Goal: Communication & Community: Answer question/provide support

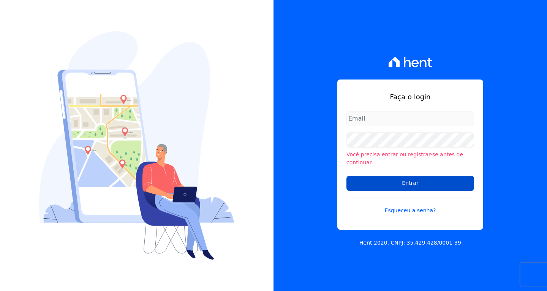
type input "[EMAIL_ADDRESS][DOMAIN_NAME]"
click at [423, 182] on input "Entrar" at bounding box center [411, 183] width 128 height 15
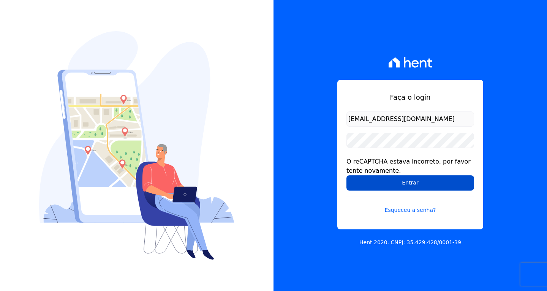
click at [428, 182] on input "Entrar" at bounding box center [411, 182] width 128 height 15
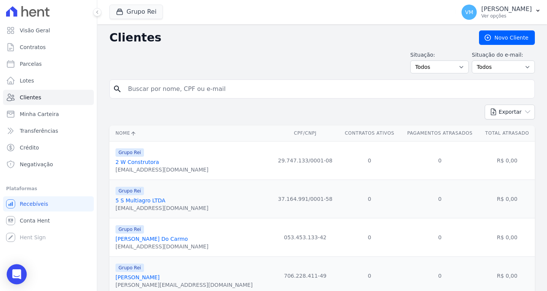
click at [21, 272] on div "Open Intercom Messenger" at bounding box center [17, 274] width 20 height 20
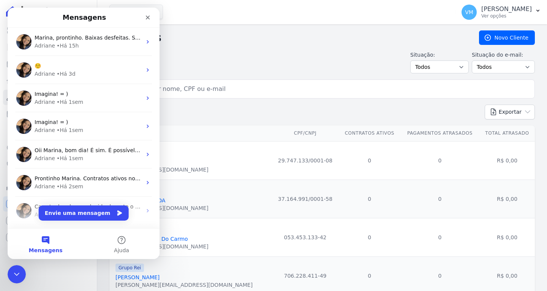
click at [266, 59] on div "Situação: Todos Adimplentes Inadimplentes Situação do e-mail: Todos Confirmado …" at bounding box center [322, 62] width 426 height 22
click at [82, 214] on button "Envie uma mensagem" at bounding box center [84, 212] width 90 height 15
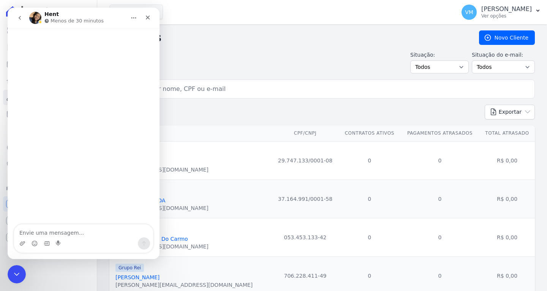
click at [83, 231] on textarea "Envie uma mensagem..." at bounding box center [83, 230] width 139 height 13
type textarea "Bom dia"
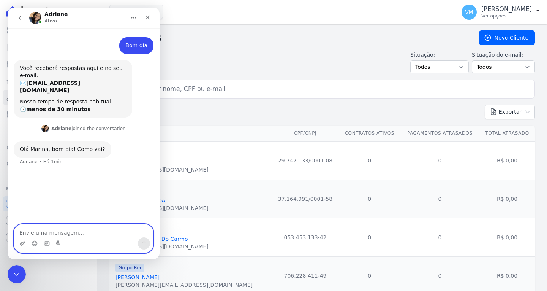
click at [52, 233] on textarea "Envie uma mensagem..." at bounding box center [83, 230] width 139 height 13
click at [147, 17] on icon "Fechar" at bounding box center [148, 18] width 4 height 4
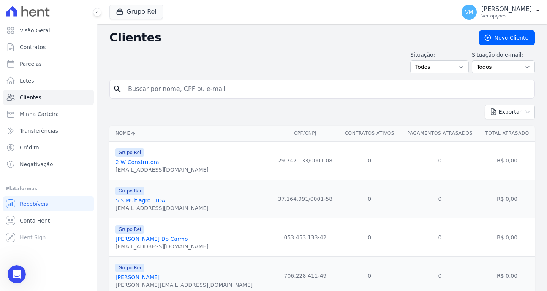
click at [190, 92] on input "search" at bounding box center [328, 88] width 408 height 15
type input "[PERSON_NAME]"
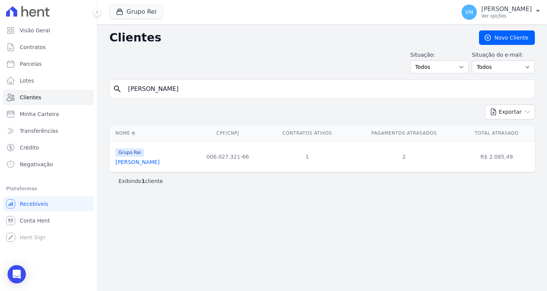
click at [149, 165] on link "[PERSON_NAME]" at bounding box center [138, 162] width 44 height 6
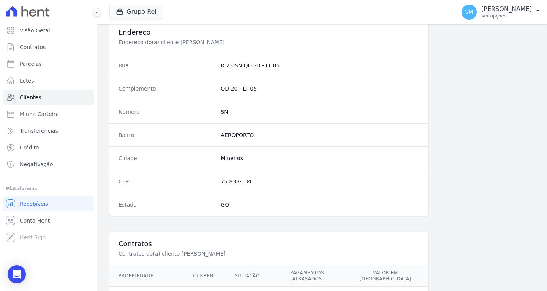
scroll to position [455, 0]
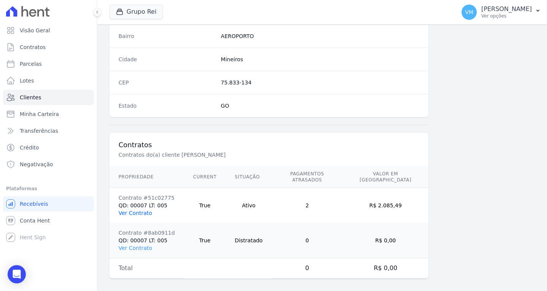
click at [133, 210] on link "Ver Contrato" at bounding box center [135, 213] width 33 height 6
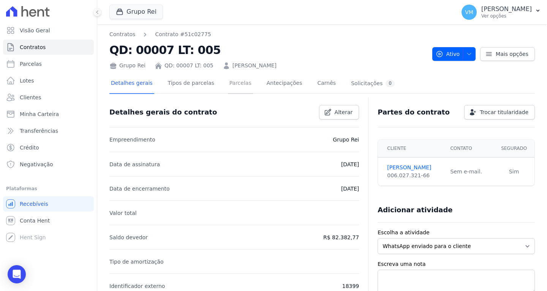
click at [229, 84] on link "Parcelas" at bounding box center [240, 84] width 25 height 20
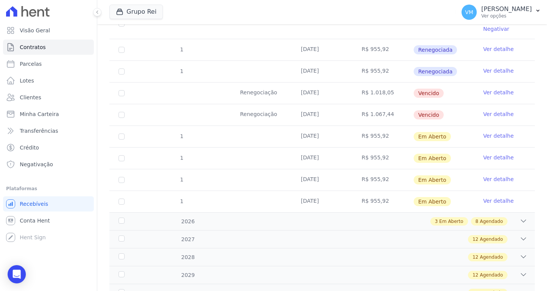
scroll to position [76, 0]
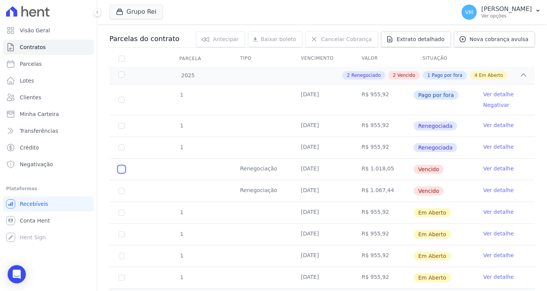
click at [120, 169] on input "checkbox" at bounding box center [122, 169] width 6 height 6
checkbox input "true"
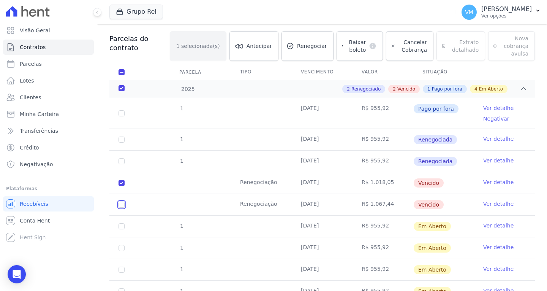
click at [121, 204] on input "checkbox" at bounding box center [122, 204] width 6 height 6
checkbox input "true"
click at [415, 52] on span "Cancelar Cobrança" at bounding box center [413, 45] width 29 height 15
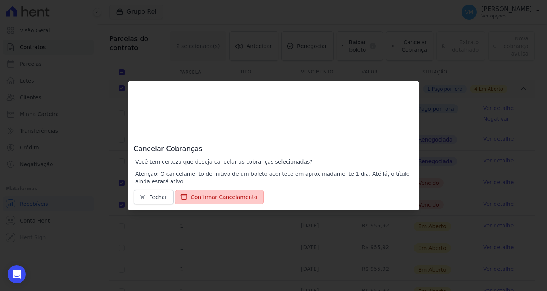
click at [222, 201] on button "Confirmar Cancelamento" at bounding box center [219, 197] width 89 height 14
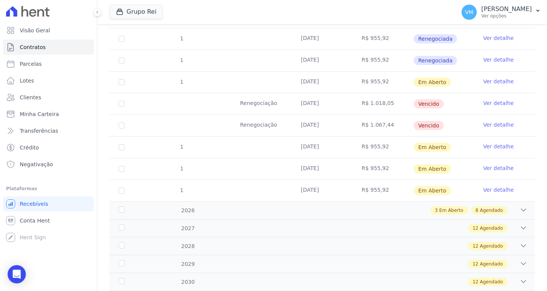
scroll to position [190, 0]
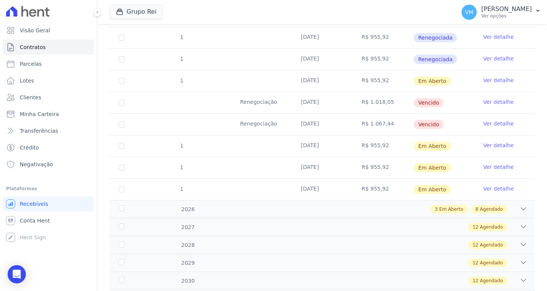
click at [494, 100] on link "Ver detalhe" at bounding box center [498, 102] width 30 height 8
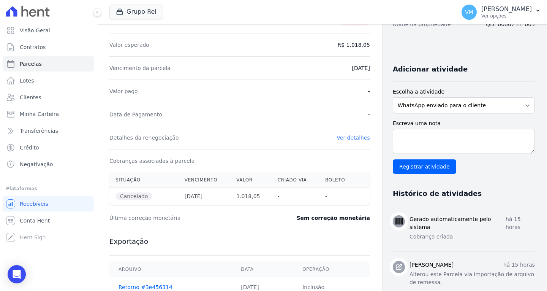
scroll to position [114, 0]
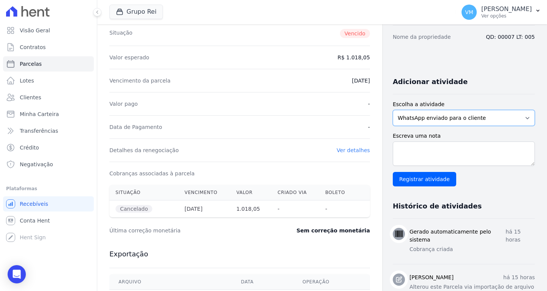
click at [452, 122] on select "WhatsApp enviado para o cliente Adicionar um comentário Ligação feita para o cl…" at bounding box center [464, 118] width 142 height 16
click at [15, 269] on div "Open Intercom Messenger" at bounding box center [17, 274] width 20 height 20
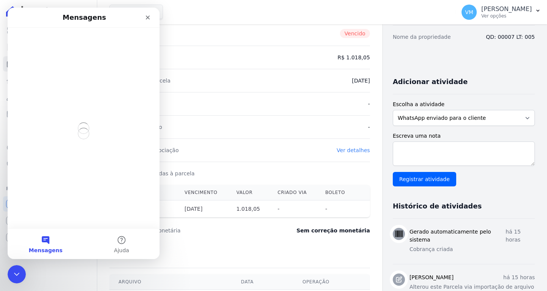
scroll to position [0, 0]
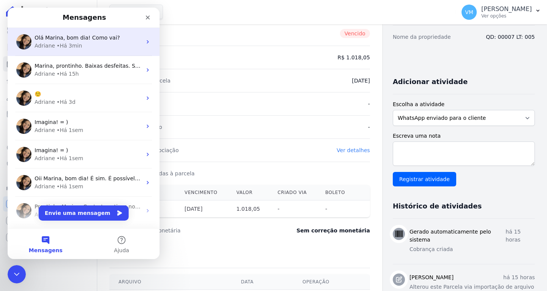
click at [74, 43] on div "• Há 3min" at bounding box center [69, 46] width 25 height 8
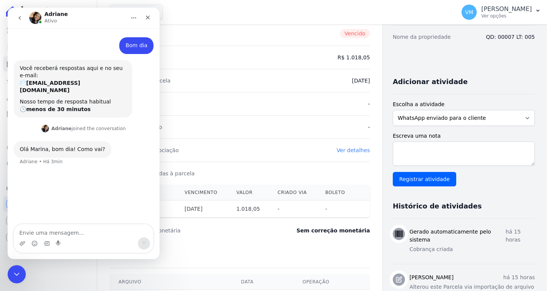
click at [76, 230] on textarea "Envie uma mensagem..." at bounding box center [83, 230] width 139 height 13
type textarea "Estou bem"
type textarea "vou ter que te pedir um favor"
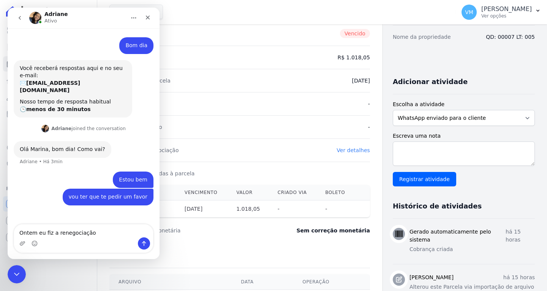
type textarea "Ontem eu fiz a renegociação"
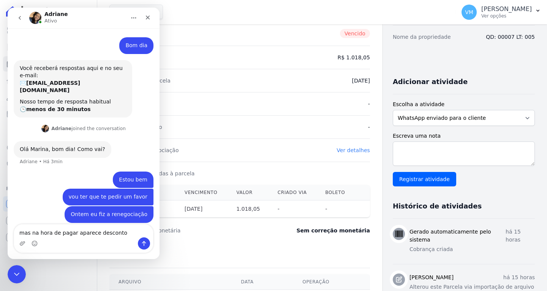
type textarea "mas na hora de pagar aparece desconto"
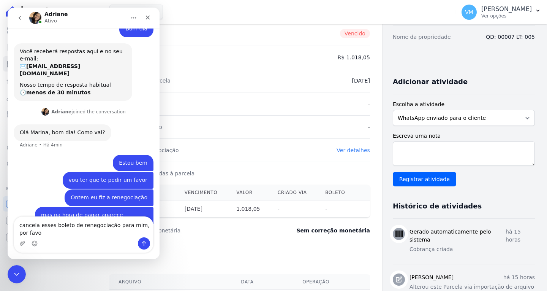
scroll to position [24, 0]
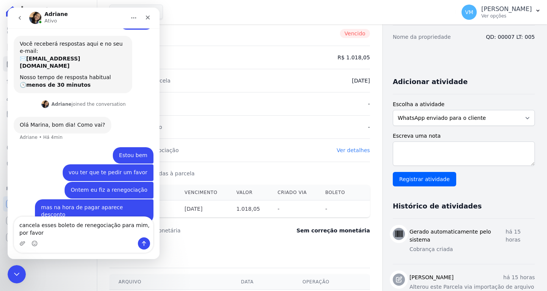
type textarea "cancela esses boleto de renegociação para mim, por favor"
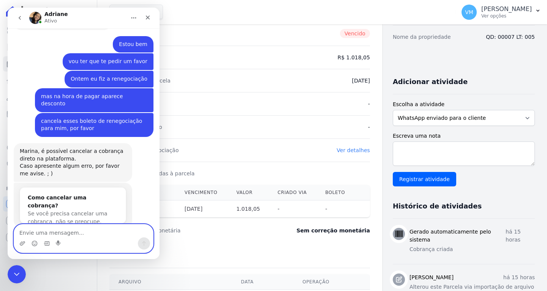
scroll to position [132, 0]
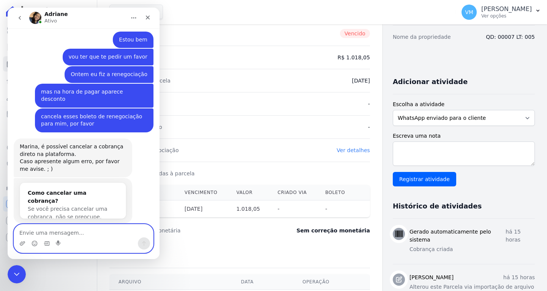
click at [78, 230] on textarea "Envie uma mensagem..." at bounding box center [83, 230] width 139 height 13
type textarea "Já"
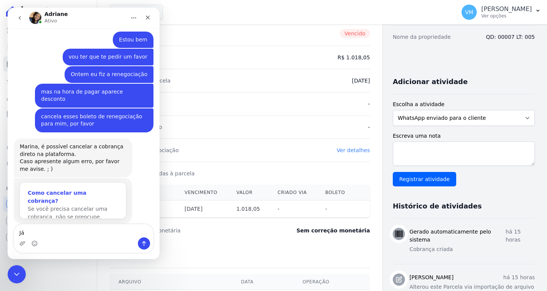
click at [89, 189] on div "Como cancelar uma cobrança?" at bounding box center [73, 197] width 90 height 16
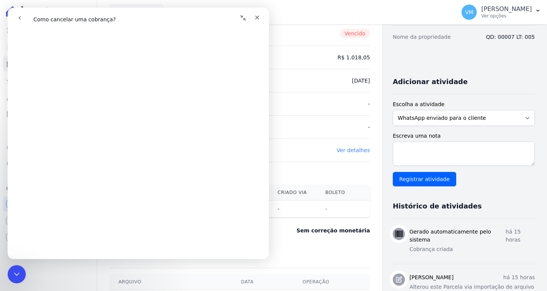
scroll to position [0, 0]
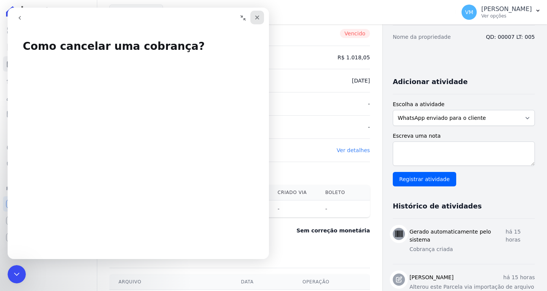
click at [254, 17] on div "Fechar" at bounding box center [257, 18] width 14 height 14
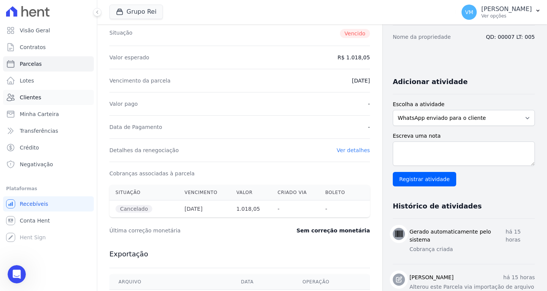
click at [37, 98] on span "Clientes" at bounding box center [30, 97] width 21 height 8
click at [55, 65] on link "Parcelas" at bounding box center [48, 63] width 91 height 15
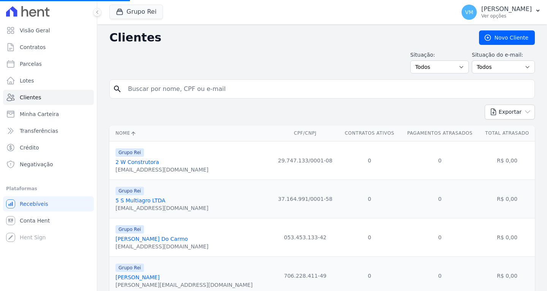
select select
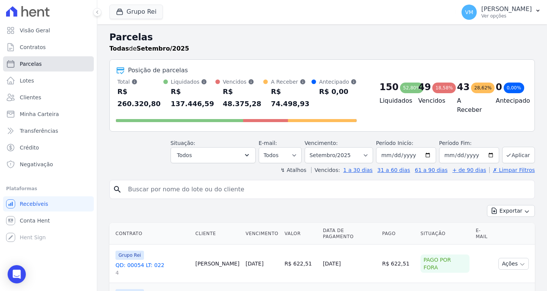
click at [55, 65] on link "Parcelas" at bounding box center [48, 63] width 91 height 15
select select
click at [46, 101] on link "Clientes" at bounding box center [48, 97] width 91 height 15
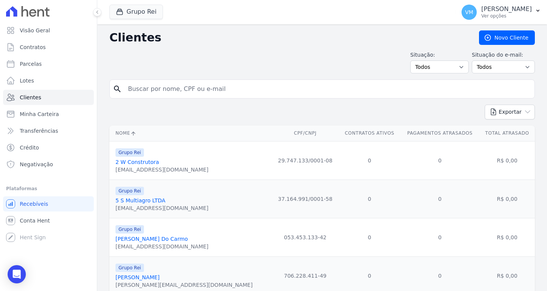
type input "05248056101"
drag, startPoint x: 193, startPoint y: 93, endPoint x: 127, endPoint y: 92, distance: 66.5
click at [127, 92] on input "05248056101" at bounding box center [328, 88] width 408 height 15
click at [158, 89] on input "search" at bounding box center [328, 88] width 408 height 15
type input "[PERSON_NAME]"
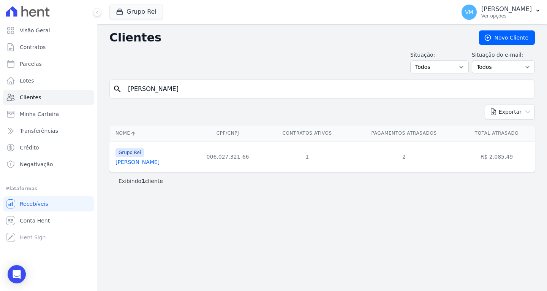
click at [160, 163] on link "[PERSON_NAME]" at bounding box center [138, 162] width 44 height 6
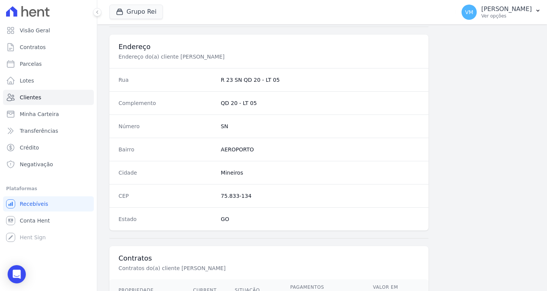
scroll to position [455, 0]
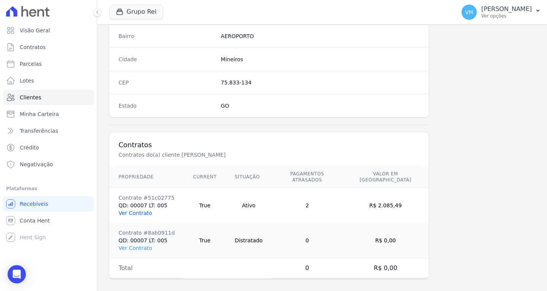
click at [139, 210] on link "Ver Contrato" at bounding box center [135, 213] width 33 height 6
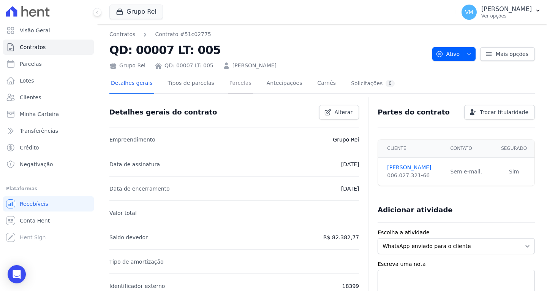
click at [231, 86] on link "Parcelas" at bounding box center [240, 84] width 25 height 20
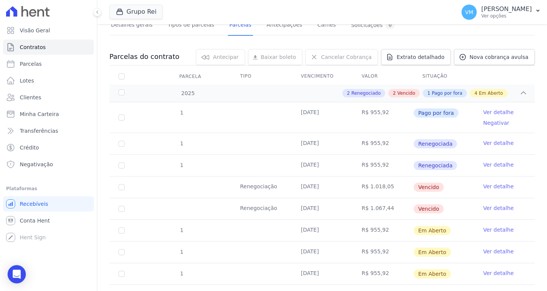
scroll to position [76, 0]
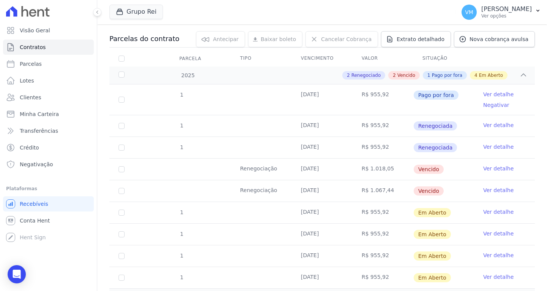
click at [493, 169] on link "Ver detalhe" at bounding box center [498, 169] width 30 height 8
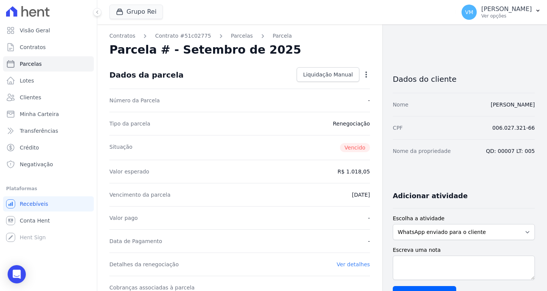
click at [366, 72] on icon "button" at bounding box center [367, 74] width 2 height 6
click at [359, 48] on div "Parcela # - Setembro de 2025" at bounding box center [239, 50] width 261 height 14
click at [330, 76] on span "Liquidação Manual" at bounding box center [328, 75] width 50 height 8
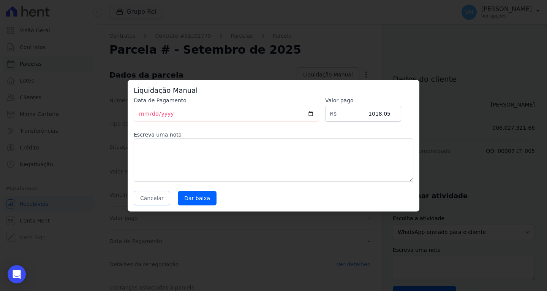
click at [146, 202] on button "Cancelar" at bounding box center [152, 198] width 36 height 14
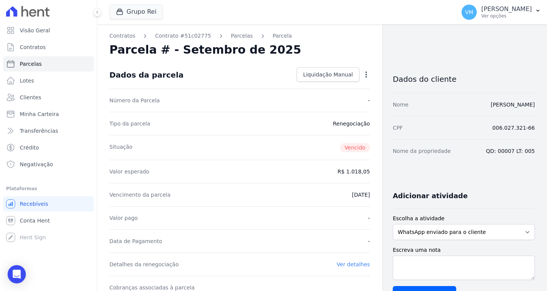
click at [363, 75] on icon "button" at bounding box center [367, 75] width 8 height 8
click at [326, 88] on link "Alterar" at bounding box center [333, 85] width 67 height 14
click at [323, 73] on span "Cancelar" at bounding box center [321, 75] width 24 height 8
click at [12, 273] on icon "Open Intercom Messenger" at bounding box center [17, 274] width 10 height 10
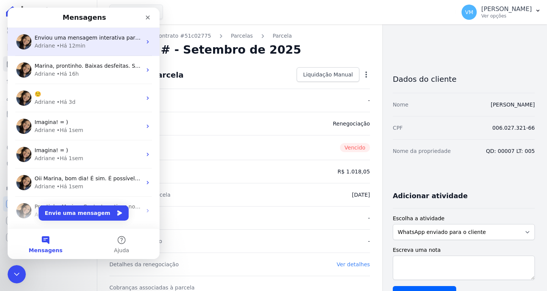
click at [97, 41] on div "Enviou uma mensagem interativa para você" at bounding box center [88, 38] width 107 height 8
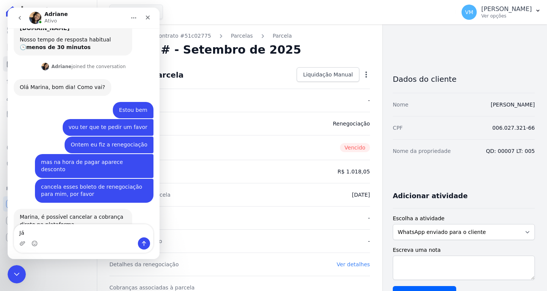
scroll to position [132, 0]
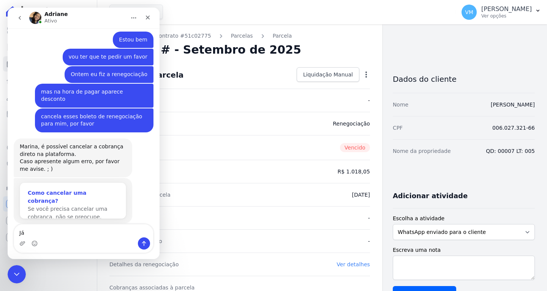
click at [73, 189] on div "Como cancelar uma cobrança?" at bounding box center [73, 197] width 90 height 16
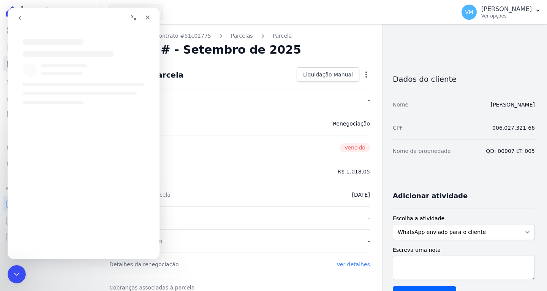
scroll to position [0, 0]
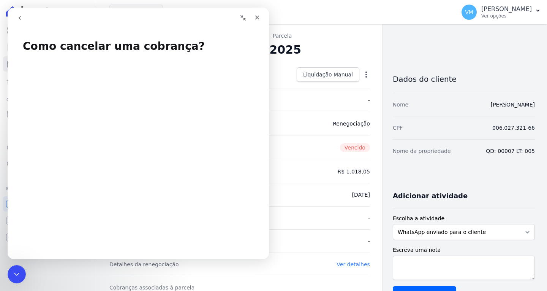
click at [366, 75] on icon "button" at bounding box center [367, 74] width 2 height 6
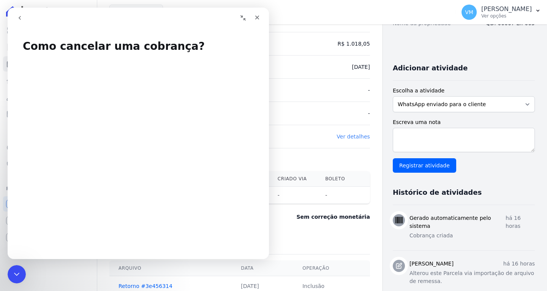
scroll to position [98, 0]
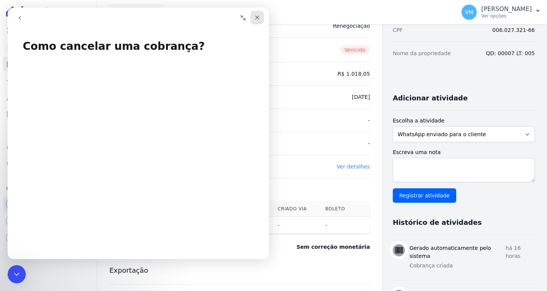
click at [260, 15] on icon "Fechar" at bounding box center [257, 17] width 6 height 6
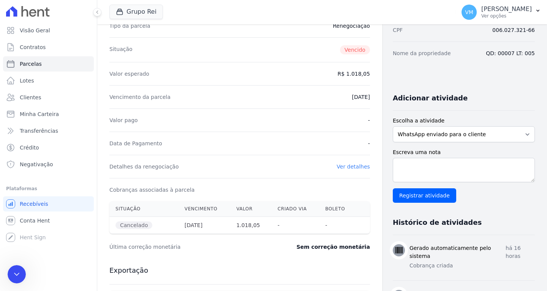
scroll to position [0, 0]
click at [14, 278] on div "Abertura do Messenger da Intercom" at bounding box center [15, 272] width 25 height 25
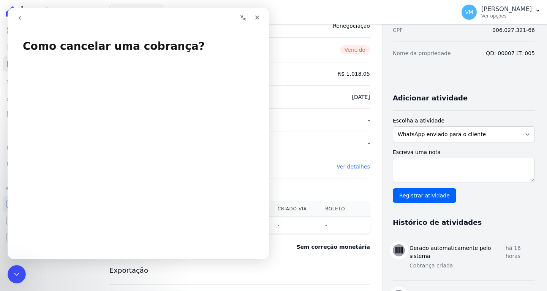
click at [19, 17] on icon "go back" at bounding box center [20, 18] width 2 height 4
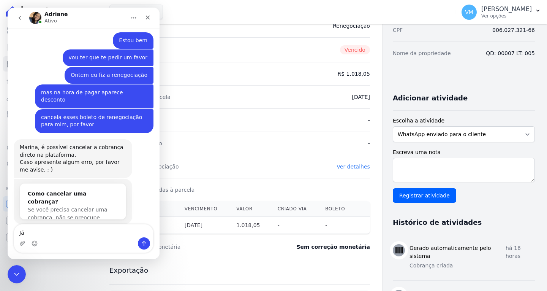
scroll to position [132, 0]
click at [64, 233] on textarea "Já" at bounding box center [83, 230] width 139 height 13
type textarea "J"
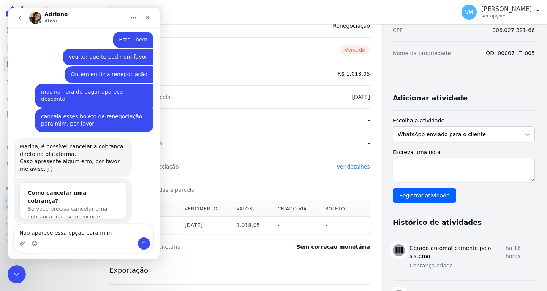
type textarea "Não aparece essa opção para mim"
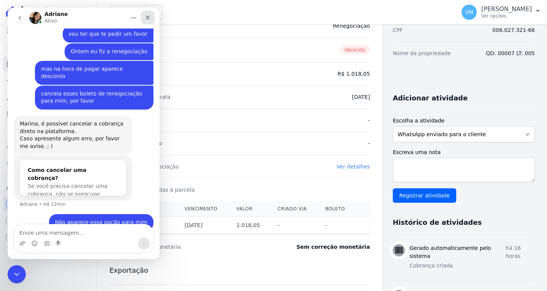
click at [151, 18] on div "Fechar" at bounding box center [148, 18] width 14 height 14
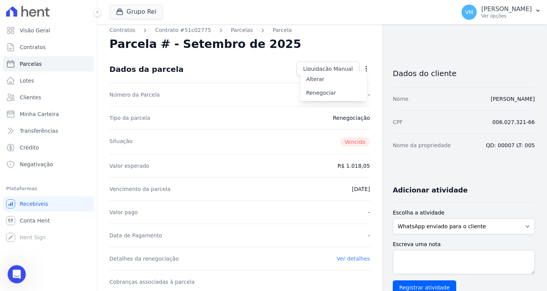
scroll to position [0, 0]
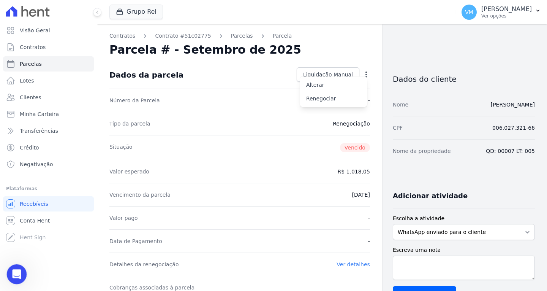
click at [16, 275] on icon "Abertura do Messenger da Intercom" at bounding box center [16, 273] width 13 height 13
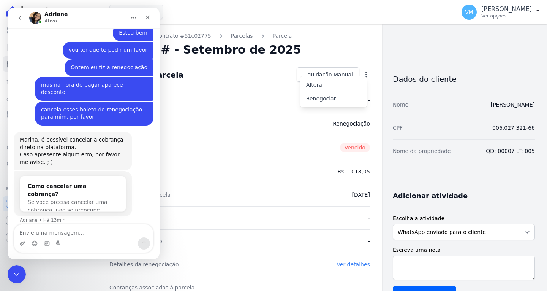
scroll to position [155, 0]
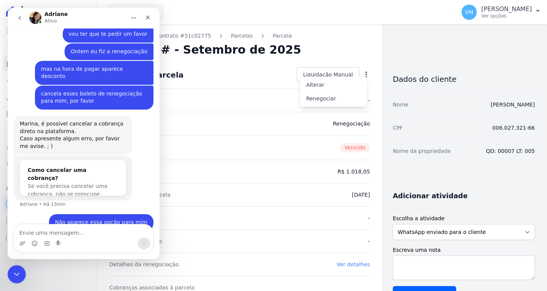
click at [79, 232] on textarea "Envie uma mensagem..." at bounding box center [83, 230] width 139 height 13
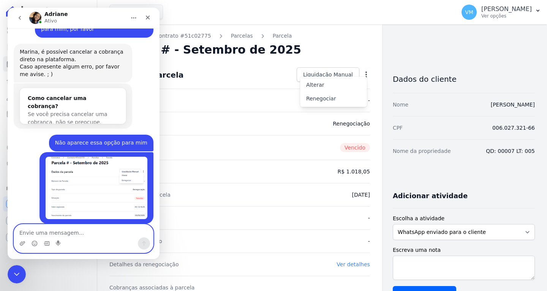
scroll to position [257, 0]
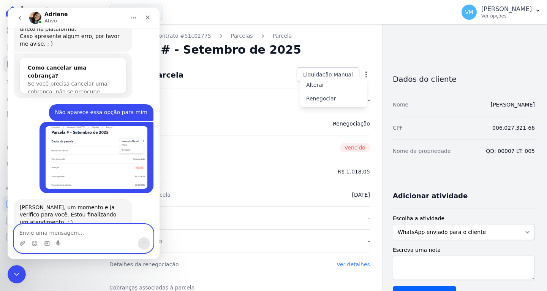
click at [75, 234] on textarea "Envie uma mensagem..." at bounding box center [83, 230] width 139 height 13
type textarea "ok"
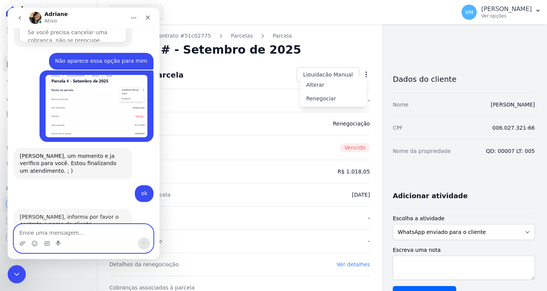
scroll to position [310, 0]
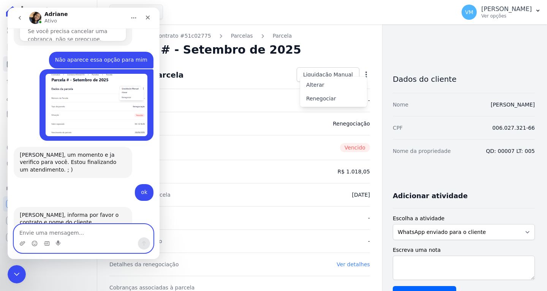
click at [75, 231] on textarea "Envie uma mensagem..." at bounding box center [83, 230] width 139 height 13
click at [81, 227] on textarea "Envie uma mensagem..." at bounding box center [83, 230] width 139 height 13
type textarea "f"
click at [145, 17] on icon "Fechar" at bounding box center [148, 17] width 6 height 6
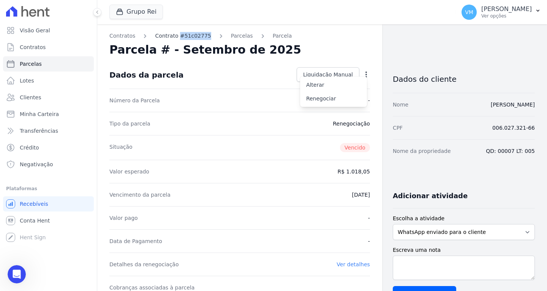
drag, startPoint x: 202, startPoint y: 34, endPoint x: 179, endPoint y: 35, distance: 22.8
click at [177, 35] on ol "Contratos Contrato #51c02775 [GEOGRAPHIC_DATA] [GEOGRAPHIC_DATA]" at bounding box center [200, 36] width 182 height 8
copy link "51c02775"
click at [18, 270] on icon "Abertura do Messenger da Intercom" at bounding box center [16, 273] width 13 height 13
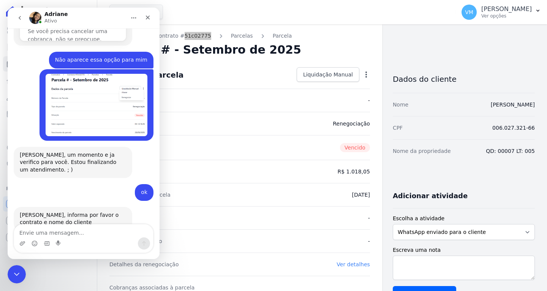
click at [63, 231] on textarea "Envie uma mensagem..." at bounding box center [83, 230] width 139 height 13
drag, startPoint x: 18, startPoint y: 229, endPoint x: 47, endPoint y: 230, distance: 28.9
click at [19, 230] on textarea "51c02775" at bounding box center [83, 230] width 139 height 13
click at [78, 229] on textarea "contrato #51c02775" at bounding box center [83, 230] width 139 height 13
type textarea "contrato #51c02775 cliente"
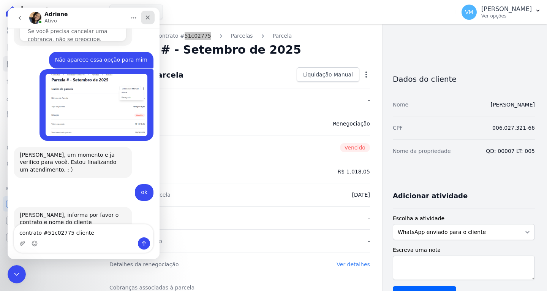
click at [150, 17] on icon "Fechar" at bounding box center [148, 17] width 6 height 6
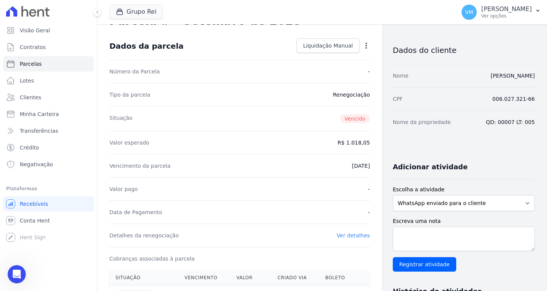
scroll to position [0, 0]
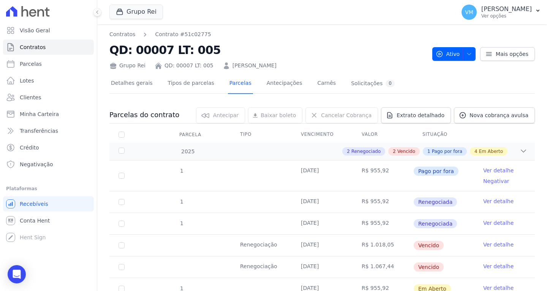
drag, startPoint x: 275, startPoint y: 65, endPoint x: 222, endPoint y: 63, distance: 53.7
click at [222, 63] on div "Grupo Rei QD: 00007 LT: 005 [PERSON_NAME]" at bounding box center [267, 64] width 317 height 11
copy link "[PERSON_NAME]"
click at [17, 273] on icon "Open Intercom Messenger" at bounding box center [16, 274] width 9 height 10
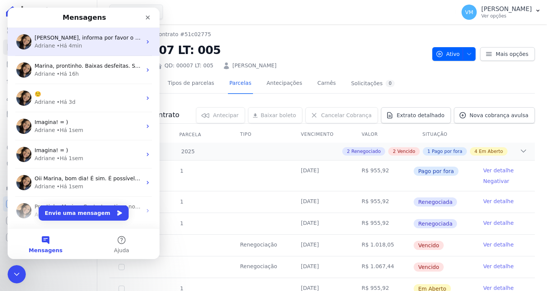
click at [100, 42] on div "Adriane • Há 4min" at bounding box center [88, 46] width 107 height 8
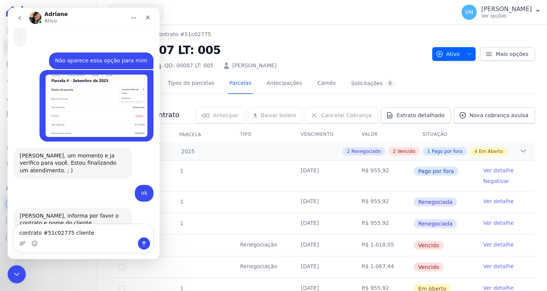
scroll to position [301, 0]
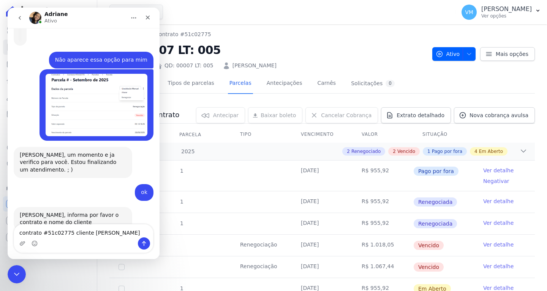
type textarea "contrato #51c02775 cliente [PERSON_NAME]"
click at [146, 245] on icon "Enviar uma mensagem" at bounding box center [144, 243] width 6 height 6
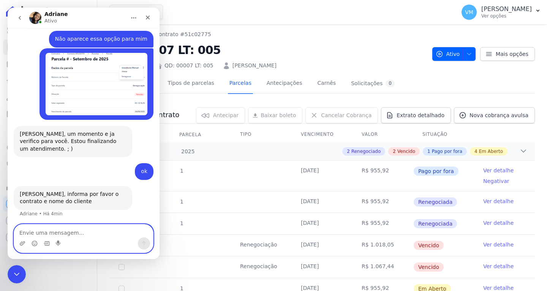
scroll to position [340, 0]
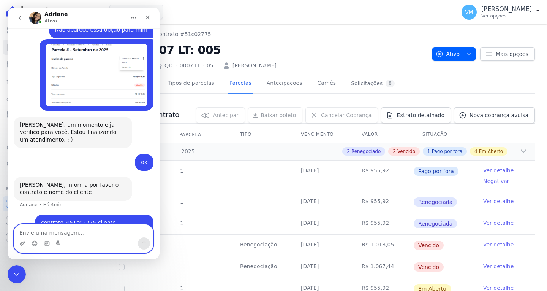
click at [75, 227] on textarea "Envie uma mensagem..." at bounding box center [83, 230] width 139 height 13
type textarea "as parcelas renegociadas"
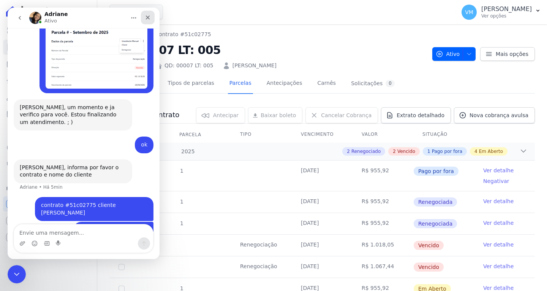
click at [147, 15] on icon "Fechar" at bounding box center [148, 17] width 6 height 6
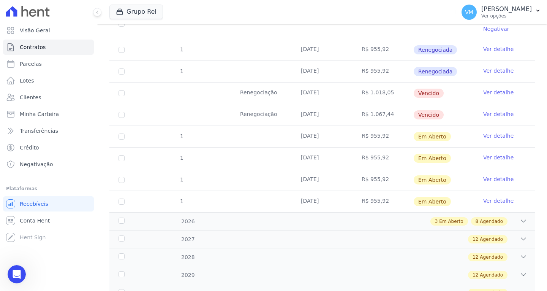
scroll to position [114, 0]
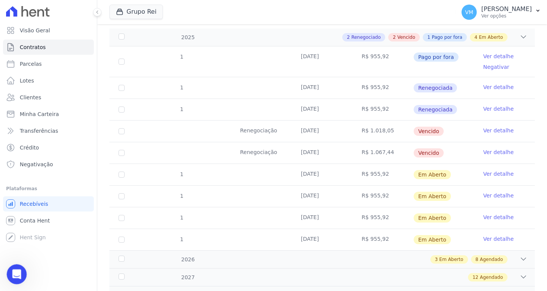
click at [16, 272] on icon "Abertura do Messenger da Intercom" at bounding box center [15, 273] width 5 height 6
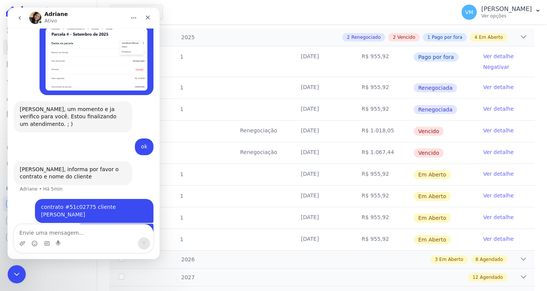
scroll to position [357, 0]
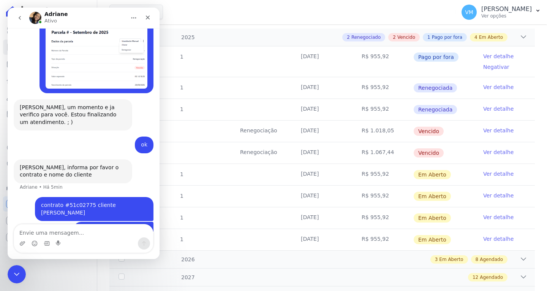
click at [61, 232] on textarea "Envie uma mensagem..." at bounding box center [83, 230] width 139 height 13
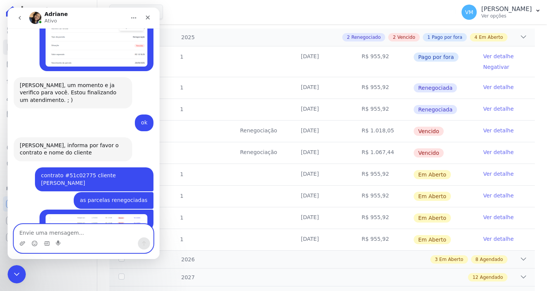
scroll to position [417, 0]
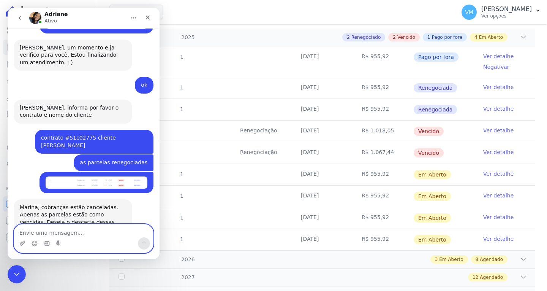
click at [66, 233] on textarea "Envie uma mensagem..." at bounding box center [83, 230] width 139 height 13
type textarea "Sim"
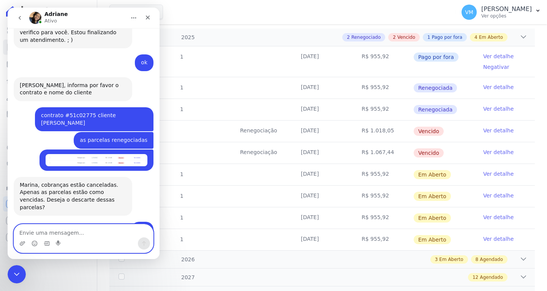
scroll to position [462, 0]
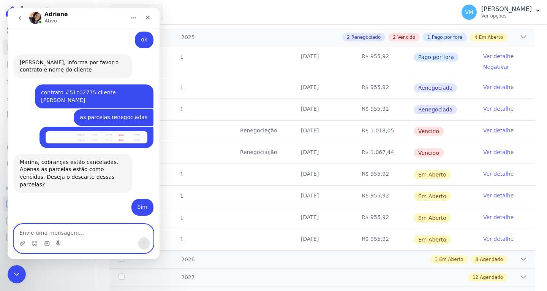
click at [84, 229] on textarea "Envie uma mensagem..." at bounding box center [83, 230] width 139 height 13
type textarea "T"
type textarea "Muito obrigada"
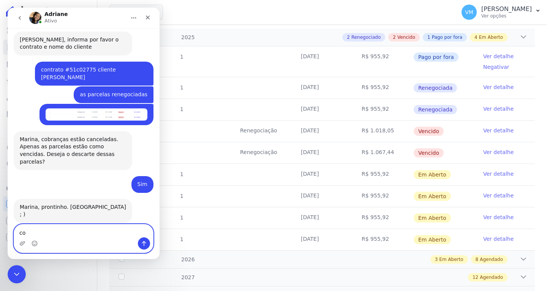
type textarea "c"
type textarea "você muito atenciosa"
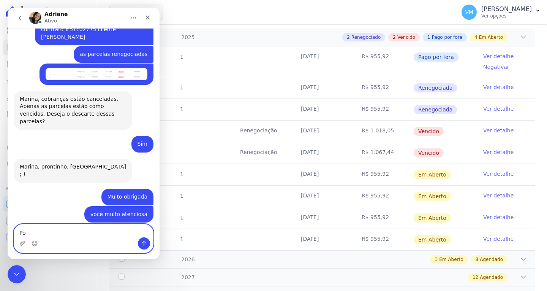
scroll to position [525, 0]
type textarea "P"
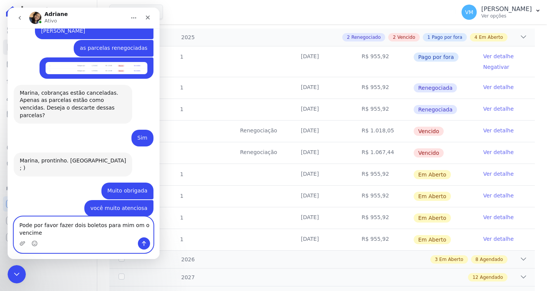
scroll to position [532, 0]
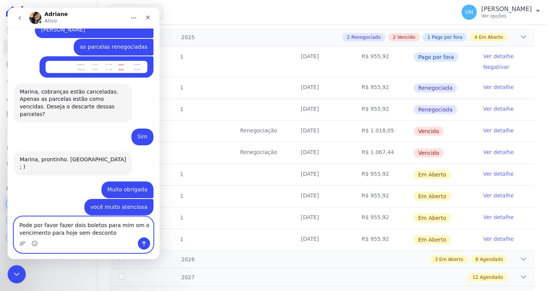
type textarea "Pode por favor fazer dois boletos para mim om o vencimento para hoje sem descon…"
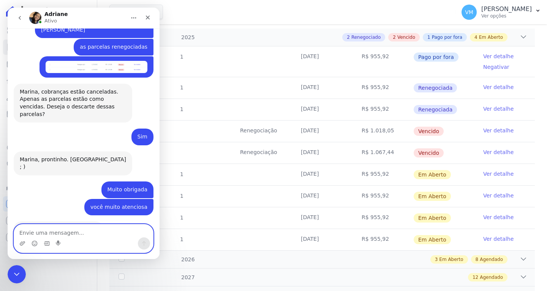
scroll to position [555, 0]
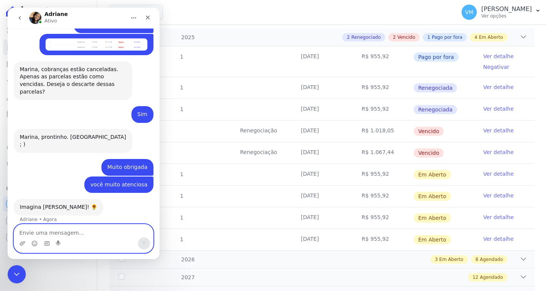
click at [84, 230] on textarea "Envie uma mensagem..." at bounding box center [83, 230] width 139 height 13
paste textarea "GERAR BOLETO DA PARCELA 62 QUE VENCEU EM [DATE] R$ 1.067,44 GERAR BOLETO DA PAR…"
type textarea "GERAR BOLETO DA PARCELA 62 QUE VENCEU EM [DATE] R$ 1.067,44 GERAR BOLETO DA PAR…"
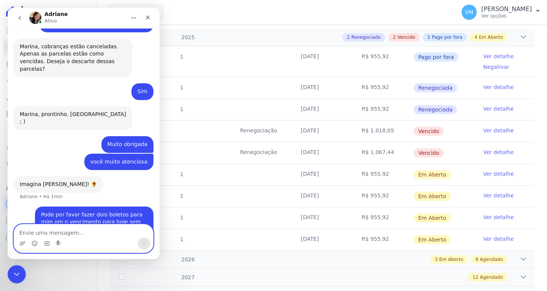
scroll to position [594, 0]
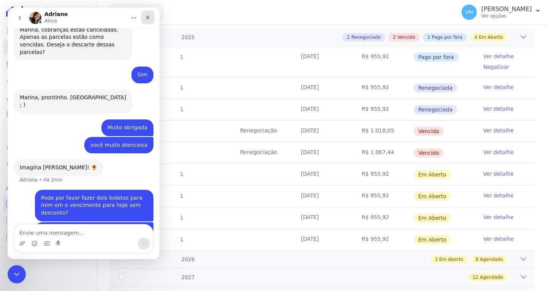
click at [149, 17] on icon "Fechar" at bounding box center [148, 18] width 4 height 4
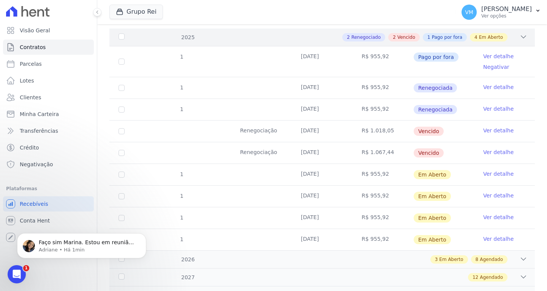
scroll to position [0, 0]
click at [68, 237] on div "Faço sim Marina. Estou em reunião, mas assim que finalizar irei gerar sem os de…" at bounding box center [81, 245] width 129 height 25
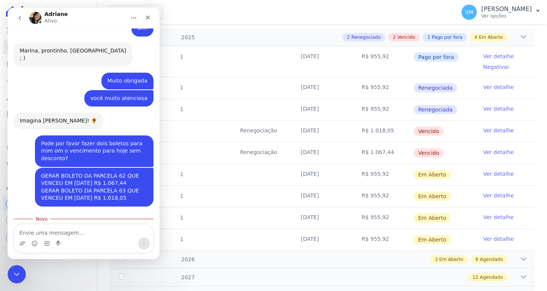
scroll to position [645, 0]
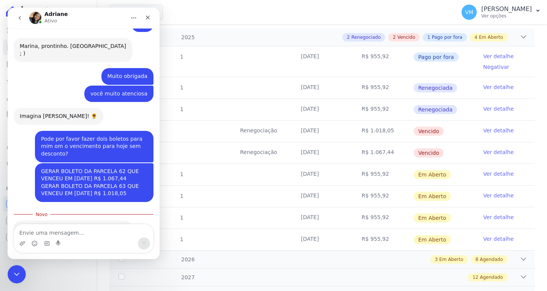
click at [48, 230] on textarea "Envie uma mensagem..." at bounding box center [83, 230] width 139 height 13
type textarea "ok"
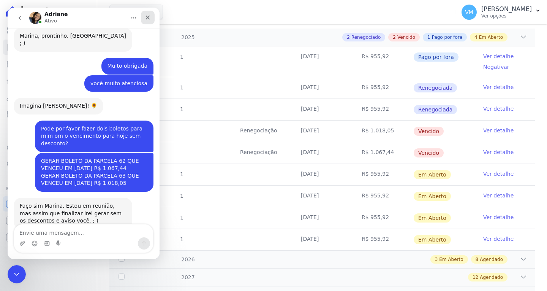
click at [146, 16] on icon "Fechar" at bounding box center [148, 18] width 4 height 4
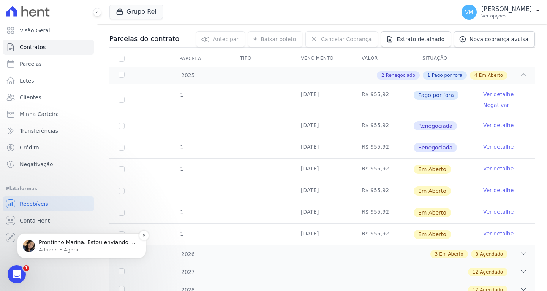
click at [78, 252] on p "Adriane • Agora" at bounding box center [88, 249] width 98 height 7
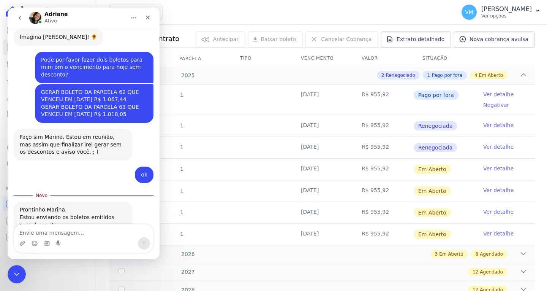
scroll to position [729, 0]
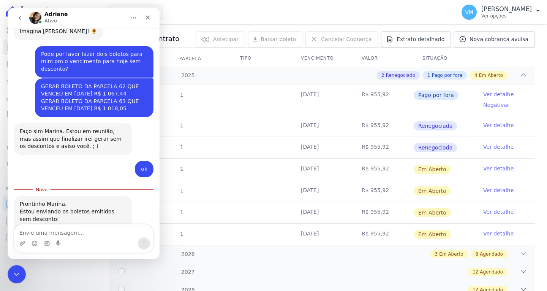
click at [56, 227] on div "boleto_FAB...30 (1).pdf" at bounding box center [57, 231] width 61 height 8
click at [60, 239] on div "boleto_FAB...-09-30.pdf" at bounding box center [58, 243] width 62 height 8
click at [64, 230] on textarea "Envie uma mensagem..." at bounding box center [83, 230] width 139 height 13
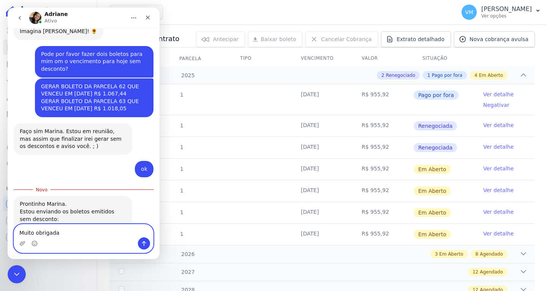
type textarea "Muito obrigada"
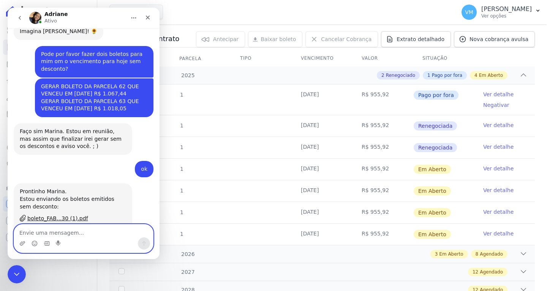
scroll to position [739, 0]
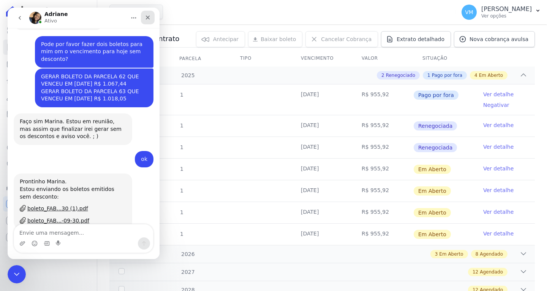
click at [143, 19] on div "Fechar" at bounding box center [148, 18] width 14 height 14
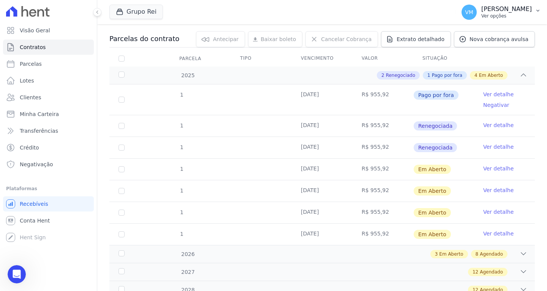
drag, startPoint x: 523, startPoint y: 8, endPoint x: 512, endPoint y: 14, distance: 11.9
click at [523, 8] on p "[PERSON_NAME]" at bounding box center [507, 9] width 51 height 8
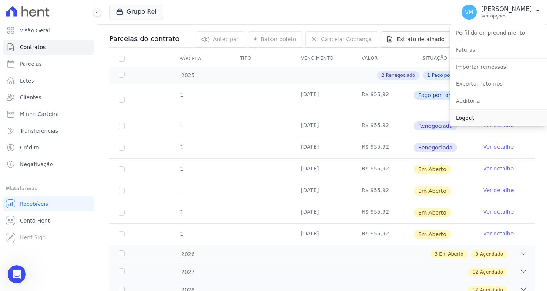
drag, startPoint x: 461, startPoint y: 116, endPoint x: 259, endPoint y: 46, distance: 213.6
click at [460, 116] on link "Logout" at bounding box center [498, 118] width 97 height 14
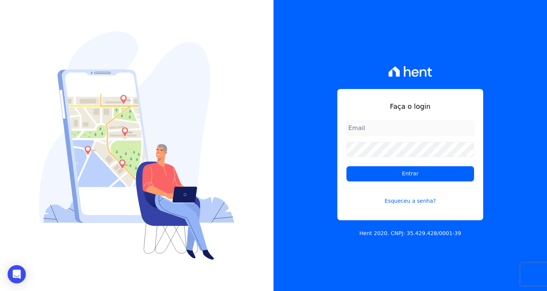
type input "[EMAIL_ADDRESS][DOMAIN_NAME]"
